Goal: Check status: Check status

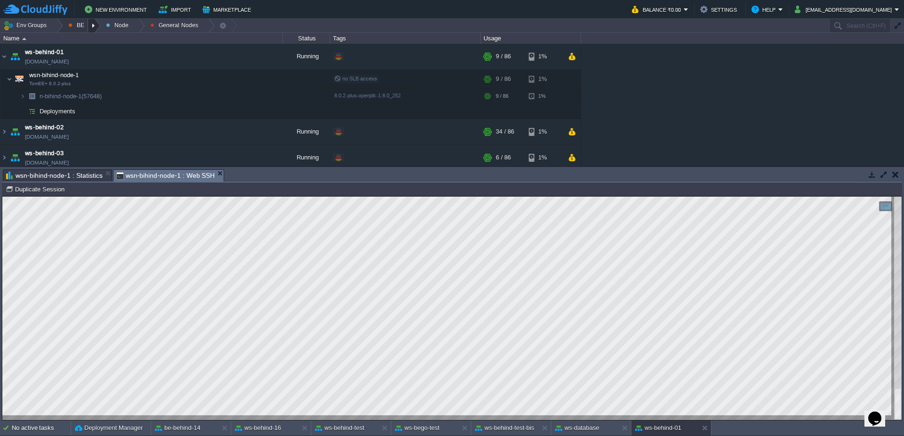
click at [100, 24] on div at bounding box center [94, 26] width 13 height 14
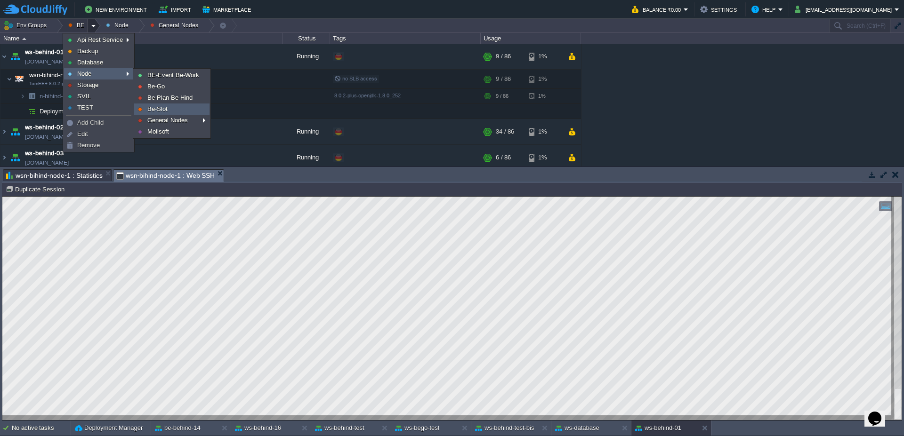
click at [186, 112] on link "Be-Slot" at bounding box center [172, 109] width 74 height 10
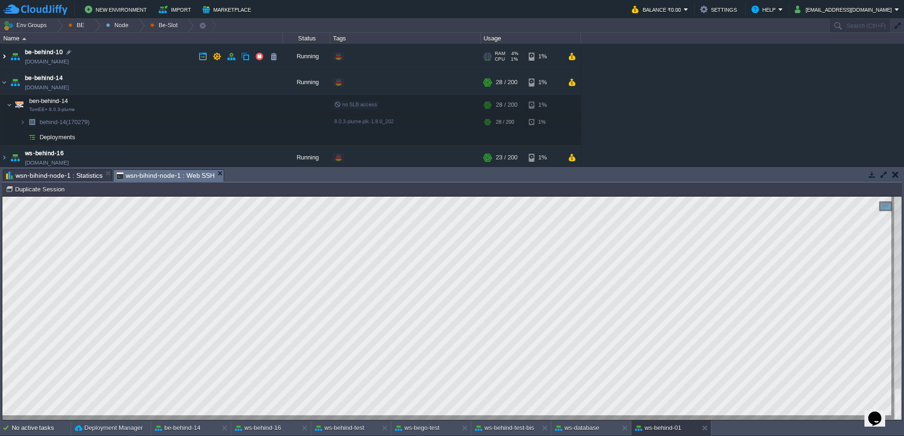
click at [4, 58] on img at bounding box center [4, 56] width 8 height 25
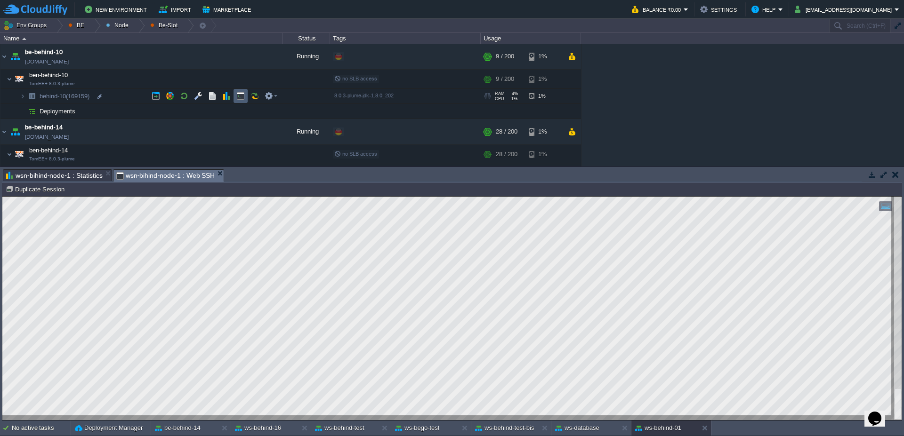
click at [240, 92] on button "button" at bounding box center [240, 96] width 8 height 8
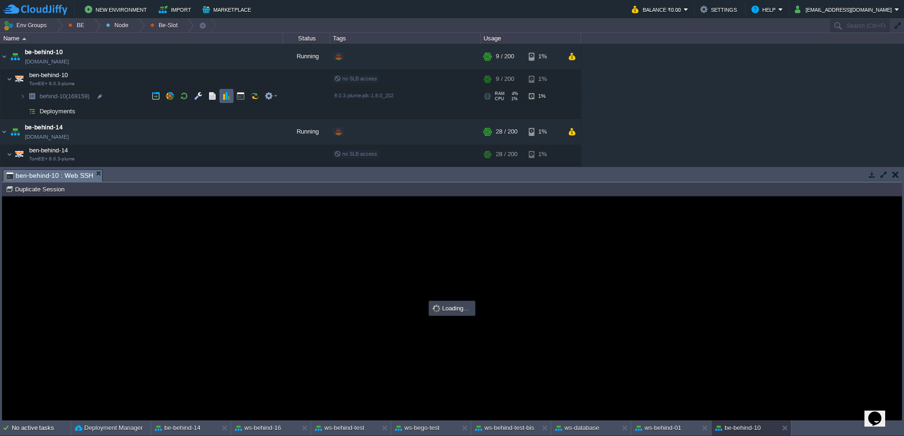
click at [223, 94] on button "button" at bounding box center [226, 96] width 8 height 8
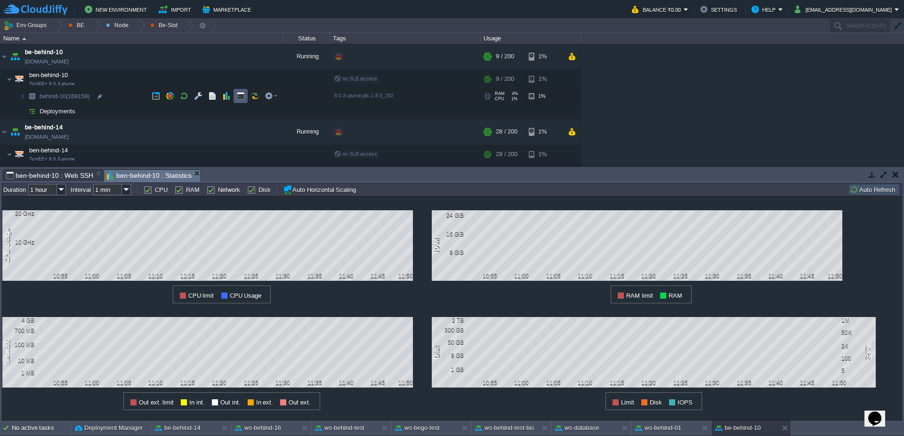
click at [235, 96] on td at bounding box center [240, 96] width 14 height 14
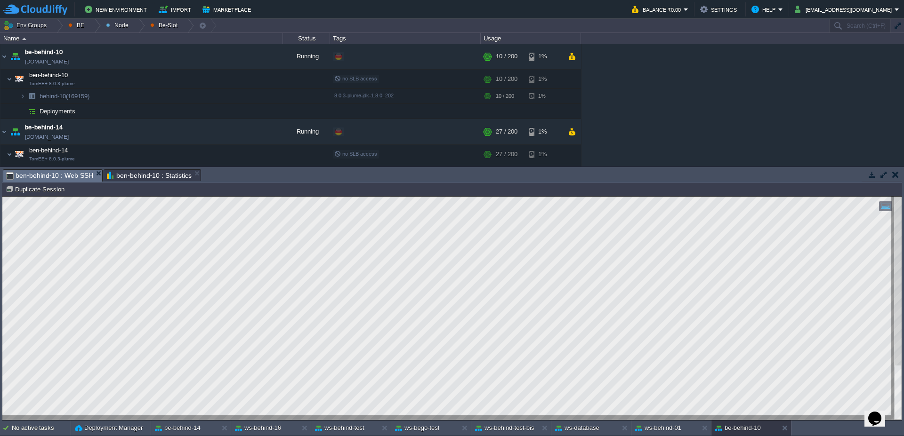
type textarea "pn_titolo_contabile"
click at [573, 428] on button "ws-database" at bounding box center [577, 428] width 44 height 9
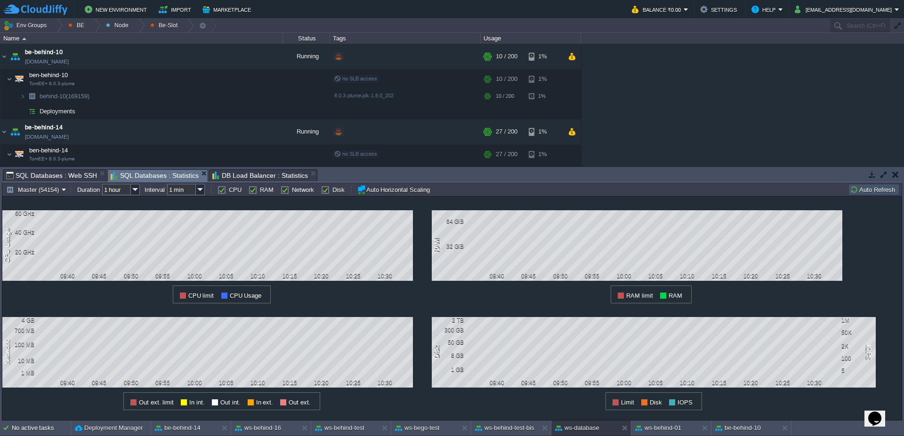
click at [862, 193] on button "Auto Refresh" at bounding box center [874, 189] width 48 height 8
click at [872, 195] on div "Master (54154) Duration 1 hour Interval 1 min CPU RAM Network Disk Auto Horizon…" at bounding box center [452, 190] width 900 height 14
click at [871, 196] on div "Master (54154) Duration 1 hour Interval 1 min CPU RAM Network Disk Auto Horizon…" at bounding box center [452, 190] width 900 height 14
click at [870, 187] on button "Auto Refresh" at bounding box center [874, 189] width 48 height 8
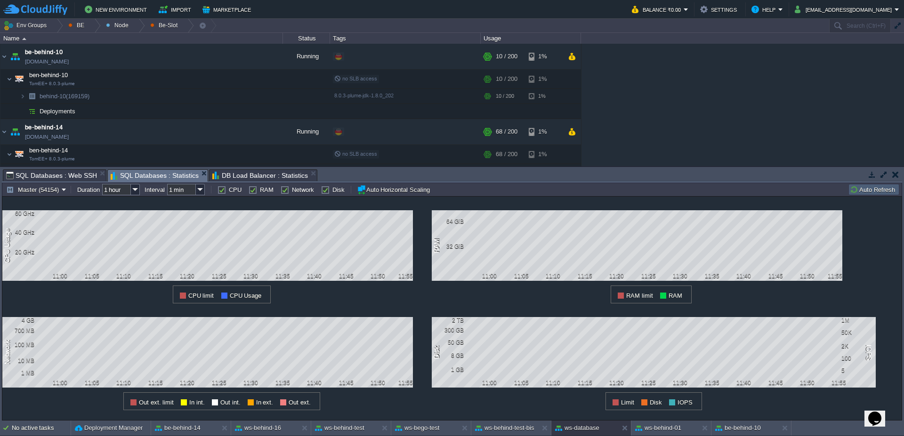
click at [870, 187] on button "Auto Refresh" at bounding box center [874, 189] width 48 height 8
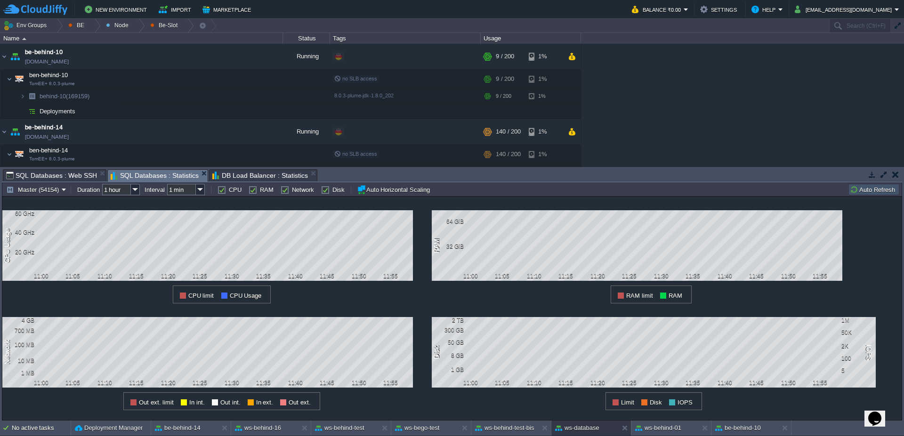
click at [872, 187] on button "Auto Refresh" at bounding box center [874, 189] width 48 height 8
click at [336, 434] on div "ws-behind-test" at bounding box center [344, 428] width 67 height 15
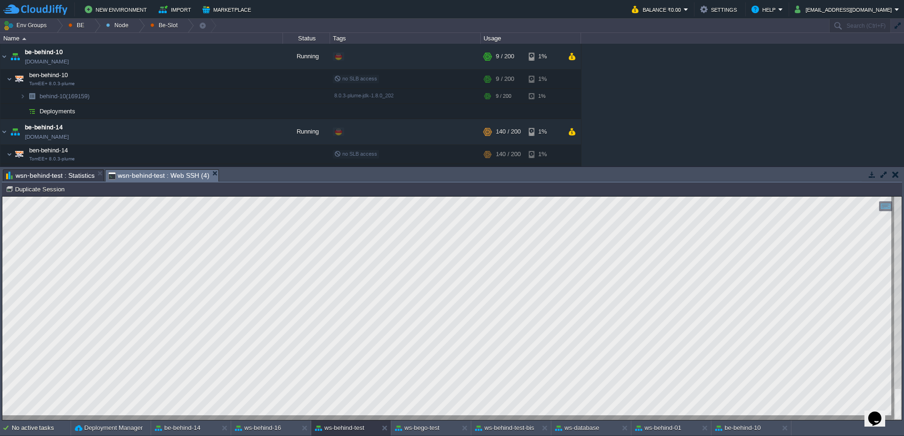
click at [63, 176] on span "wsn-behind-test : Statistics" at bounding box center [50, 175] width 88 height 11
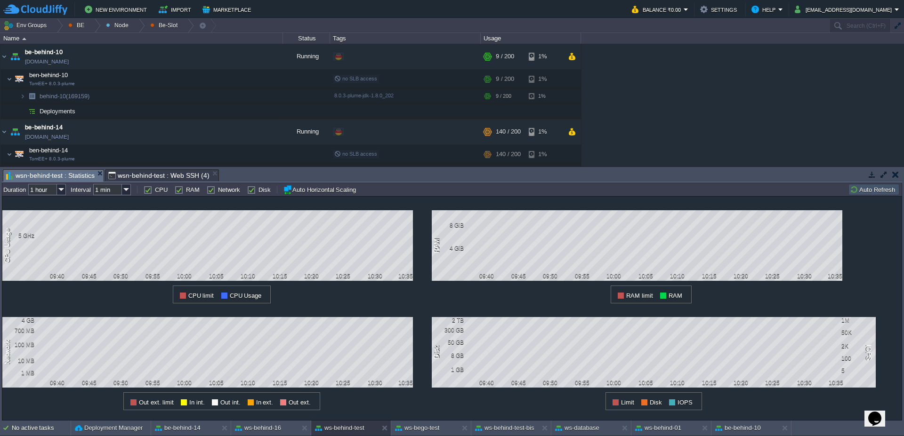
click at [879, 187] on button "Auto Refresh" at bounding box center [874, 189] width 48 height 8
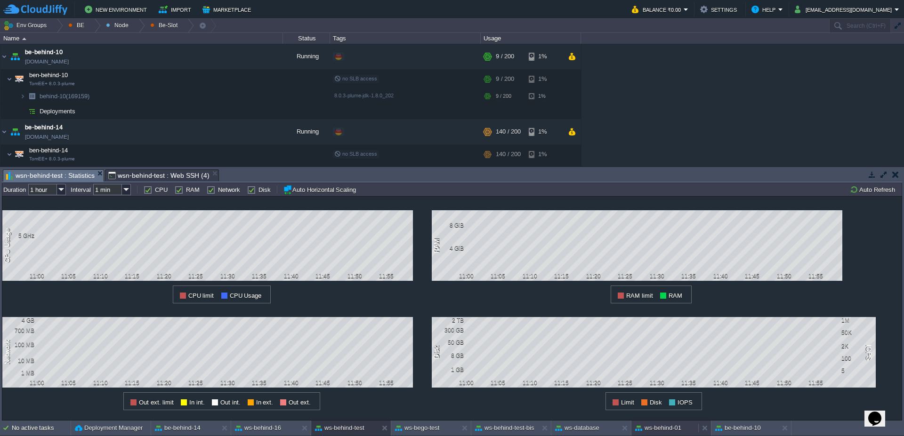
click at [659, 432] on button "ws-behind-01" at bounding box center [658, 428] width 46 height 9
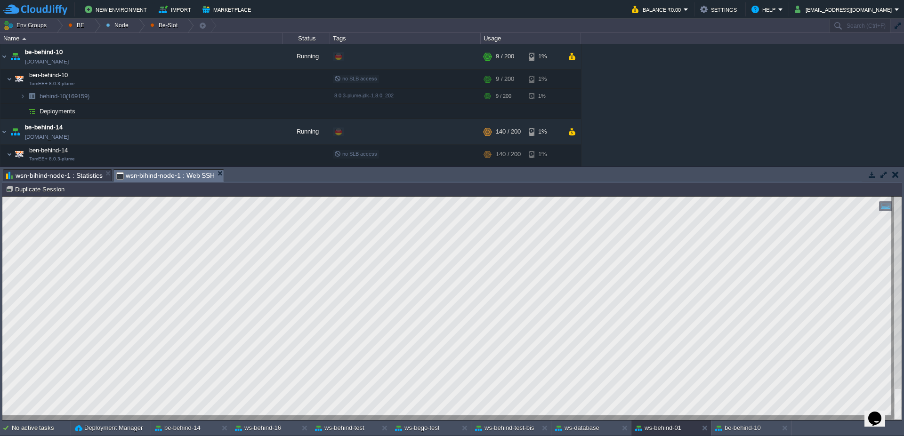
click at [40, 175] on span "wsn-bihind-node-1 : Statistics" at bounding box center [54, 175] width 96 height 11
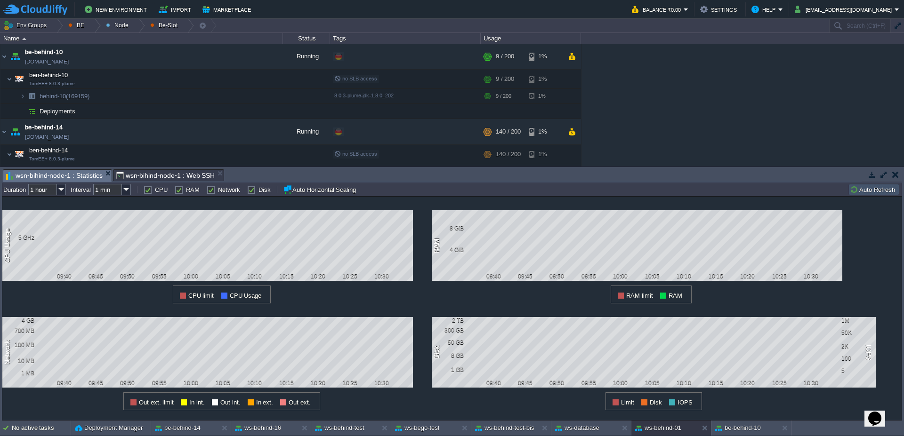
click at [879, 193] on button "Auto Refresh" at bounding box center [874, 189] width 48 height 8
click at [141, 175] on span "wsn-bihind-node-1 : Web SSH" at bounding box center [165, 175] width 99 height 11
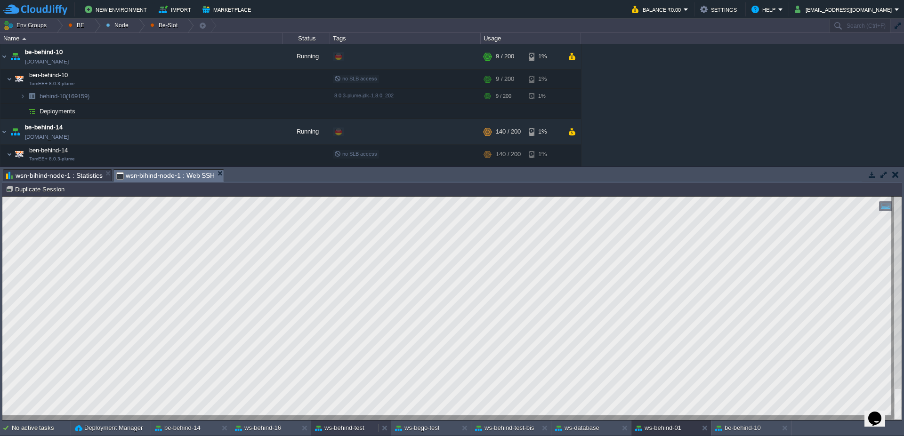
click at [351, 429] on button "ws-behind-test" at bounding box center [339, 428] width 49 height 9
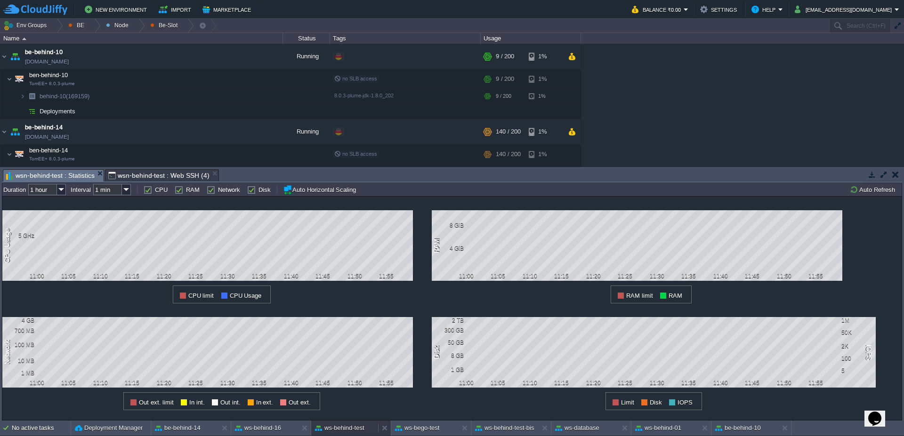
click at [351, 429] on button "ws-behind-test" at bounding box center [339, 428] width 49 height 9
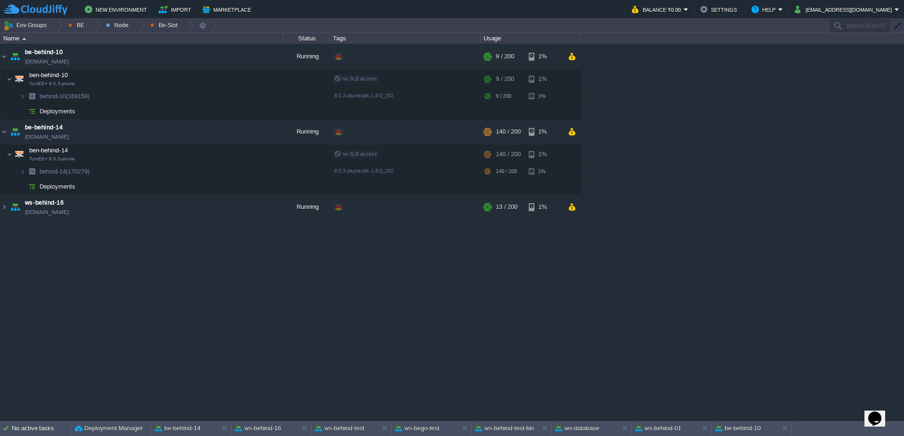
click at [350, 418] on div "Backup Storage [DOMAIN_NAME] Running BE/Backup Edit RAM 3% CPU 1% 1 / 6 21% Be …" at bounding box center [452, 232] width 904 height 377
click at [344, 427] on button "ws-behind-test" at bounding box center [339, 428] width 49 height 9
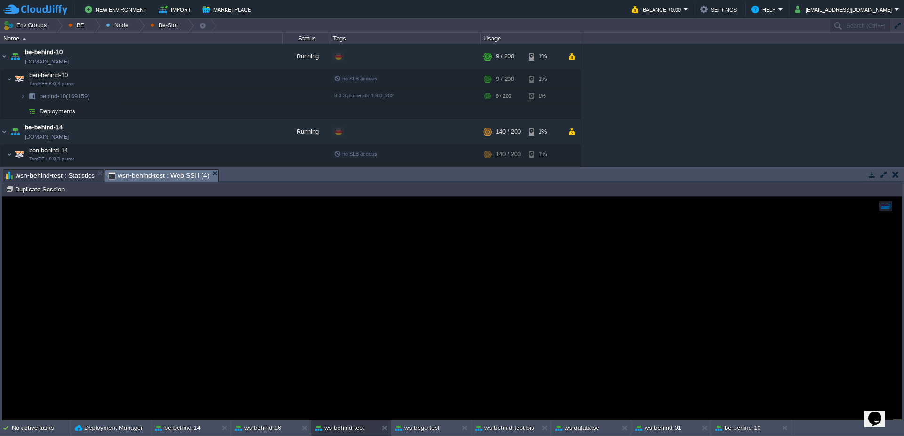
click at [133, 175] on span "wsn-behind-test : Web SSH (4)" at bounding box center [158, 176] width 101 height 12
